Goal: Transaction & Acquisition: Book appointment/travel/reservation

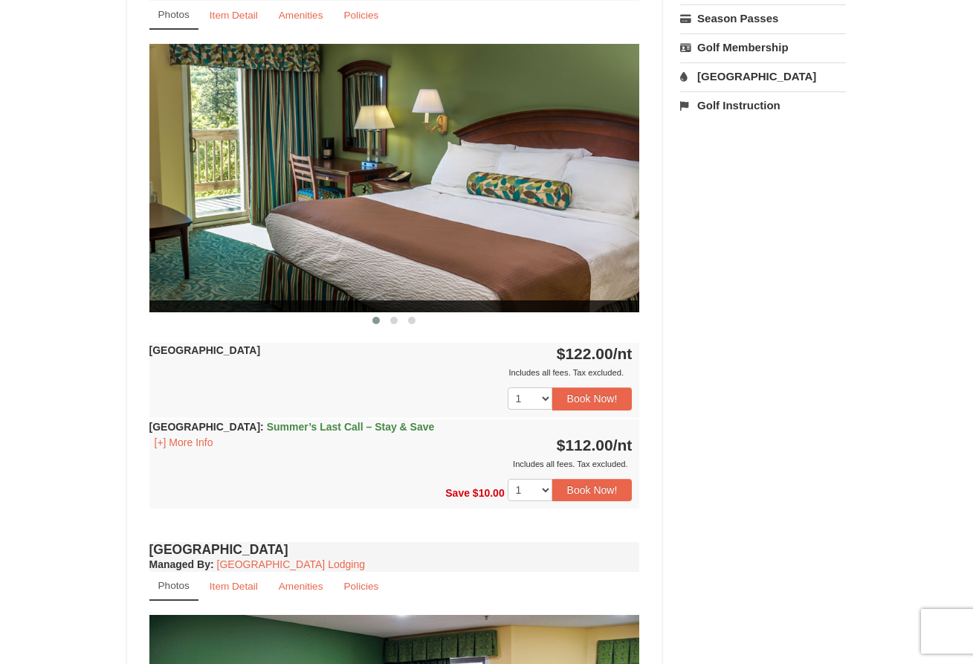
scroll to position [582, 0]
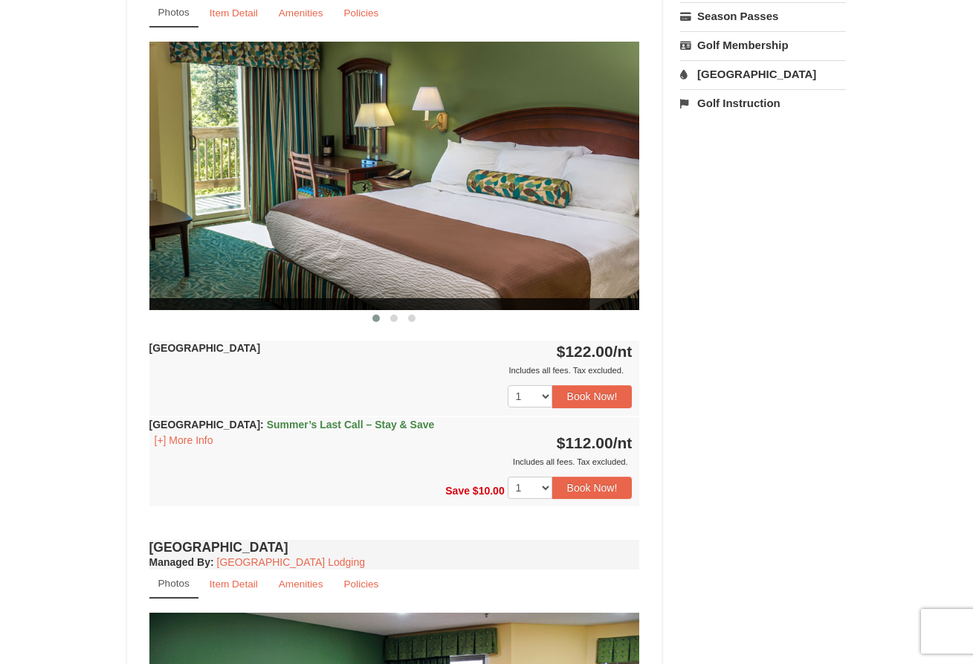
click at [57, 421] on div "× [GEOGRAPHIC_DATA] Hotels Book from $112! [STREET_ADDRESS], VA Availability Am…" at bounding box center [486, 447] width 973 height 1954
click at [56, 341] on div "× [GEOGRAPHIC_DATA] Hotels Book from $112! [STREET_ADDRESS], VA Availability Am…" at bounding box center [486, 447] width 973 height 1954
click at [90, 357] on div "× [GEOGRAPHIC_DATA] Hotels Book from $112! [STREET_ADDRESS], VA Availability Am…" at bounding box center [486, 447] width 973 height 1954
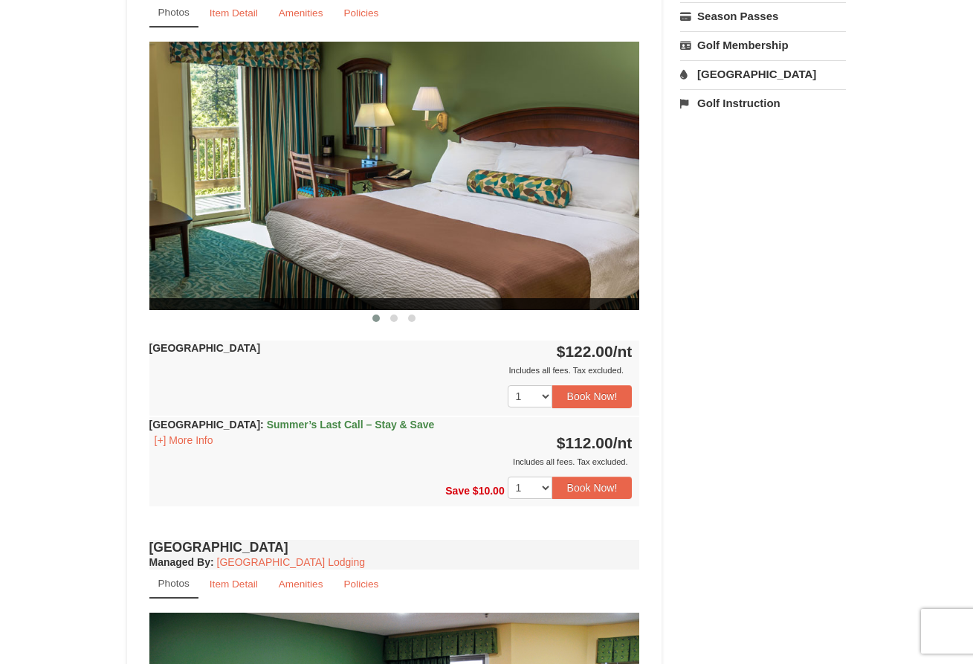
click at [90, 357] on div "× [GEOGRAPHIC_DATA] Hotels Book from $112! [STREET_ADDRESS], VA Availability Am…" at bounding box center [486, 447] width 973 height 1954
click at [590, 489] on button "Book Now!" at bounding box center [593, 488] width 80 height 22
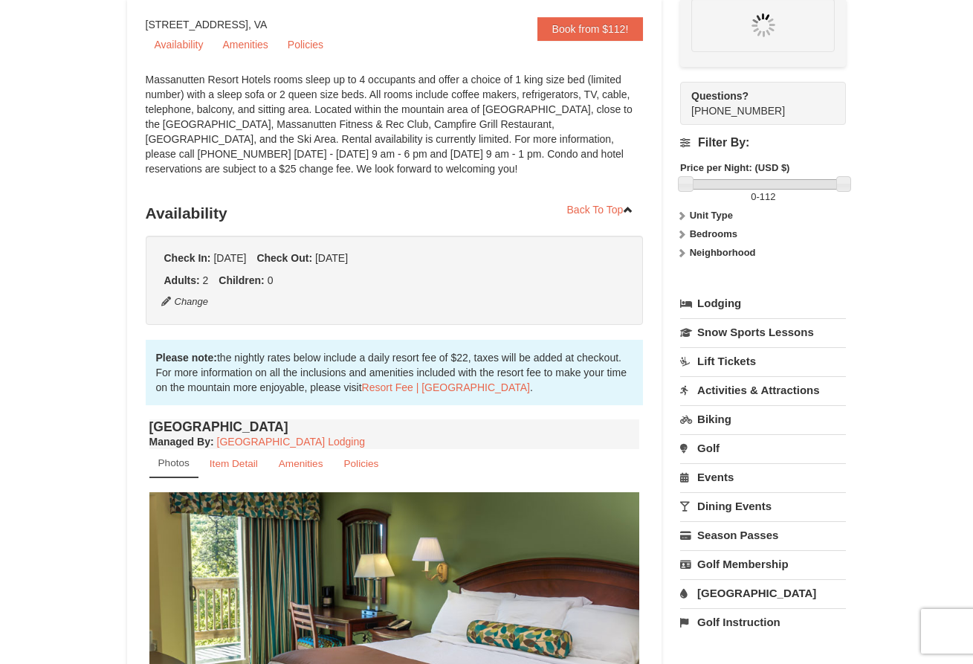
scroll to position [130, 0]
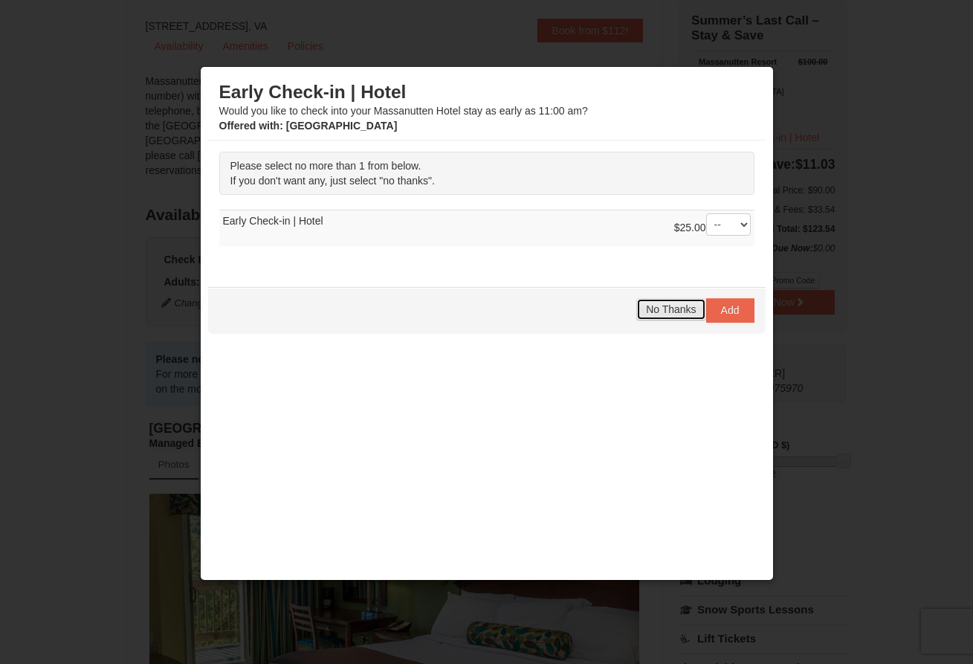
click at [652, 312] on span "No Thanks" at bounding box center [671, 309] width 50 height 12
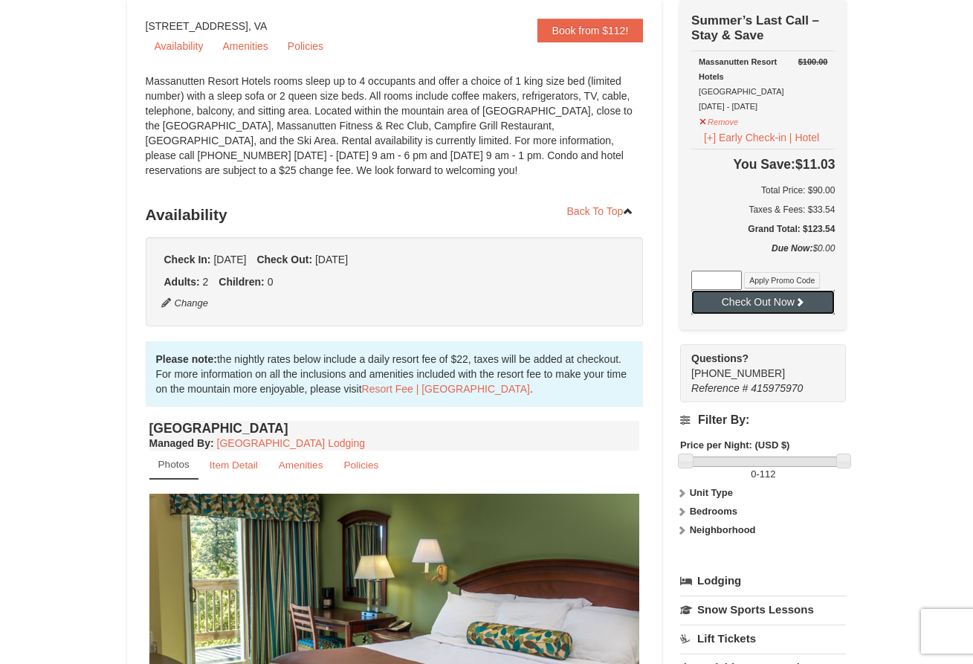
click at [728, 308] on button "Check Out Now" at bounding box center [764, 302] width 144 height 24
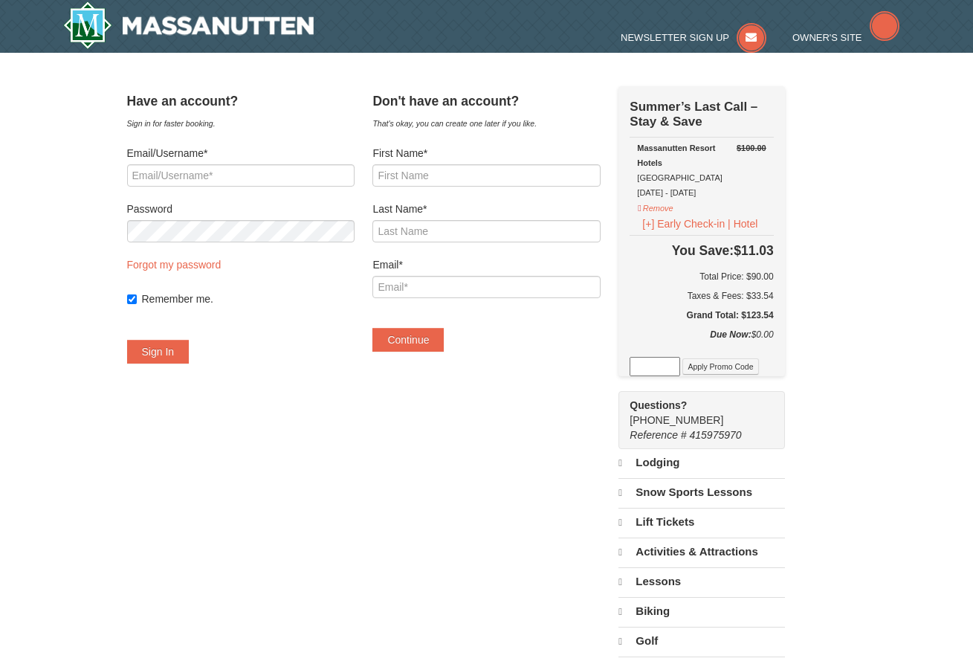
select select "9"
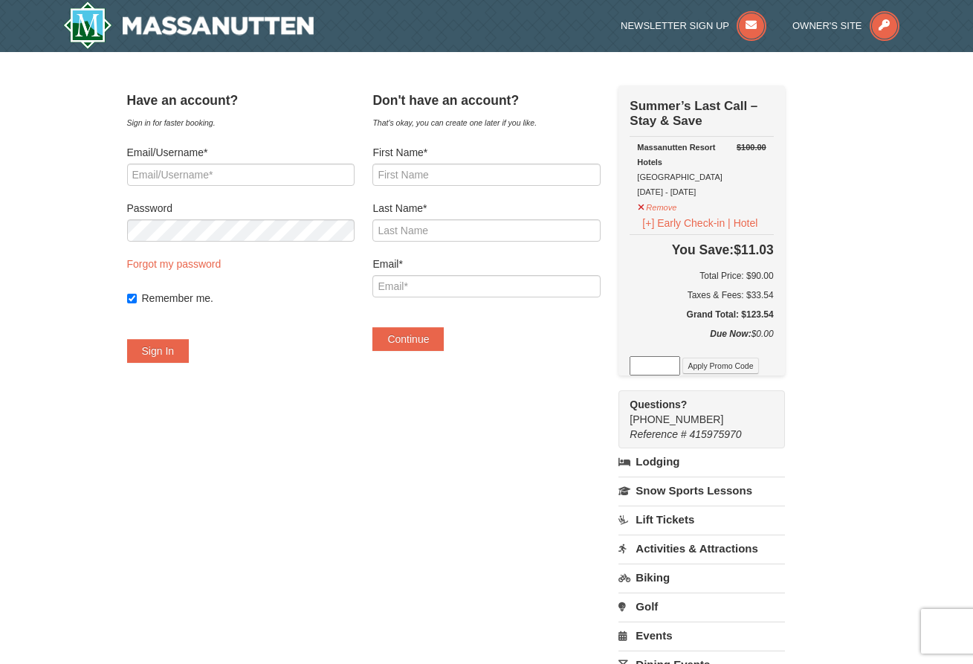
click at [538, 489] on div "Have an account? Sign in for faster booking. Email/Username* Password Forgot my…" at bounding box center [487, 448] width 720 height 724
click at [301, 456] on div "Have an account? Sign in for faster booking. Email/Username* Password Forgot my…" at bounding box center [487, 448] width 720 height 724
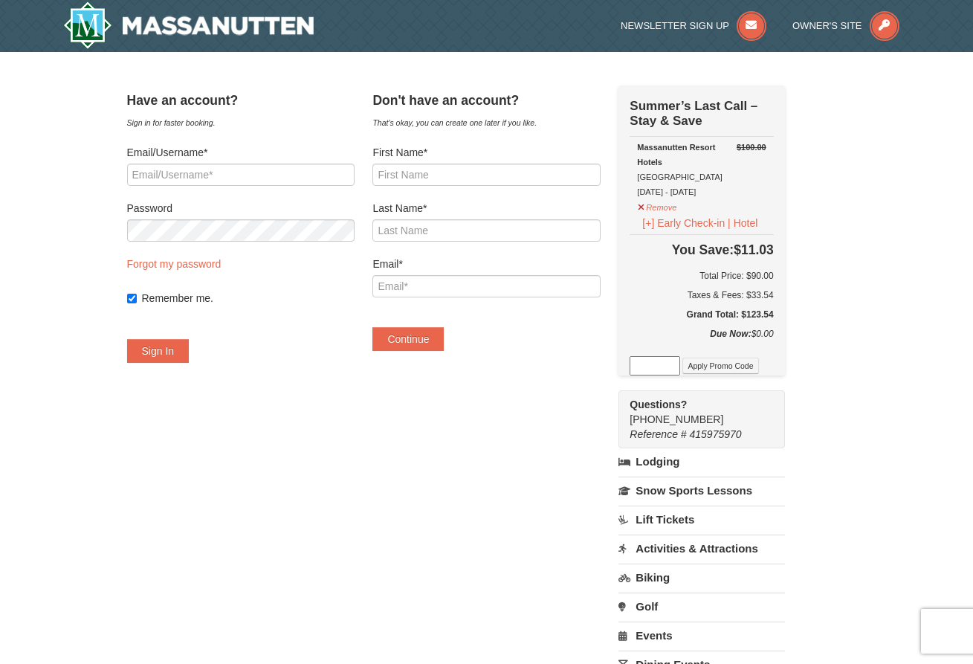
click at [301, 456] on div "Have an account? Sign in for faster booking. Email/Username* Password Forgot my…" at bounding box center [487, 448] width 720 height 724
click at [108, 258] on div "× Have an account? Sign in for faster booking. Email/Username* Password Forgot …" at bounding box center [486, 447] width 973 height 790
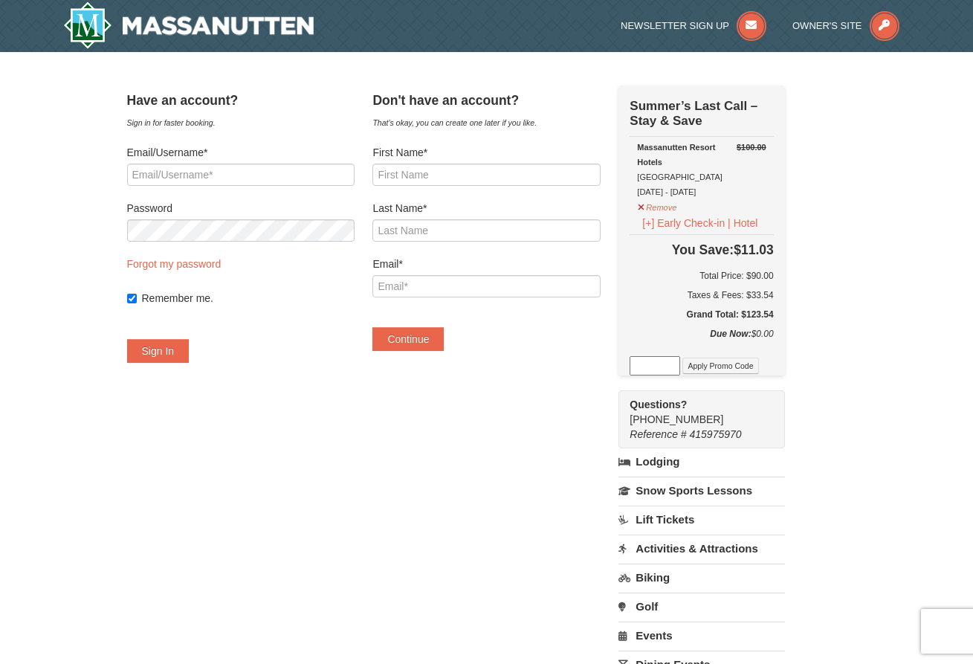
click at [728, 175] on div "Massanutten Resort Hotels Hotel King Room 09/11/2025 - 09/12/2025" at bounding box center [701, 169] width 129 height 59
